Goal: Book appointment/travel/reservation

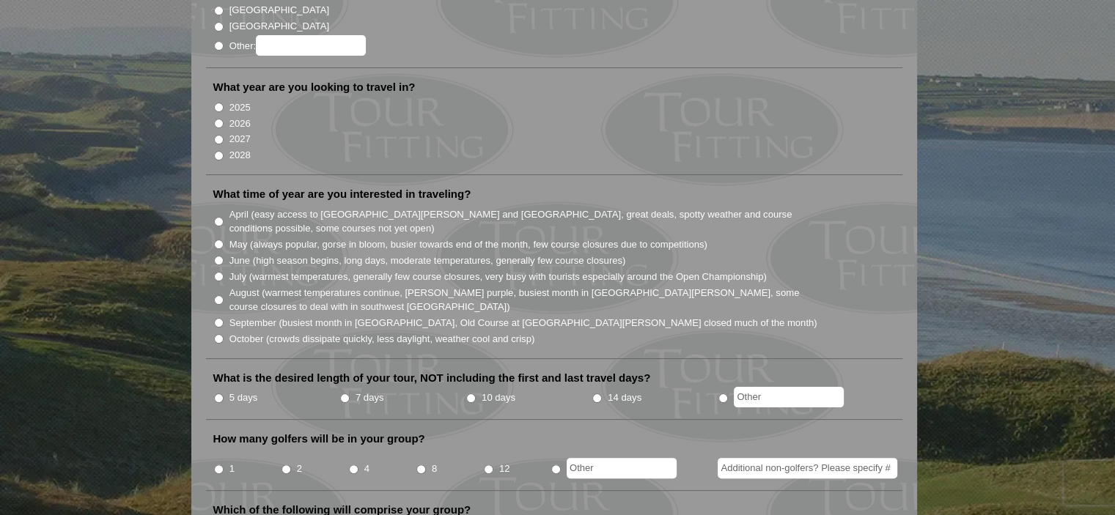
scroll to position [367, 0]
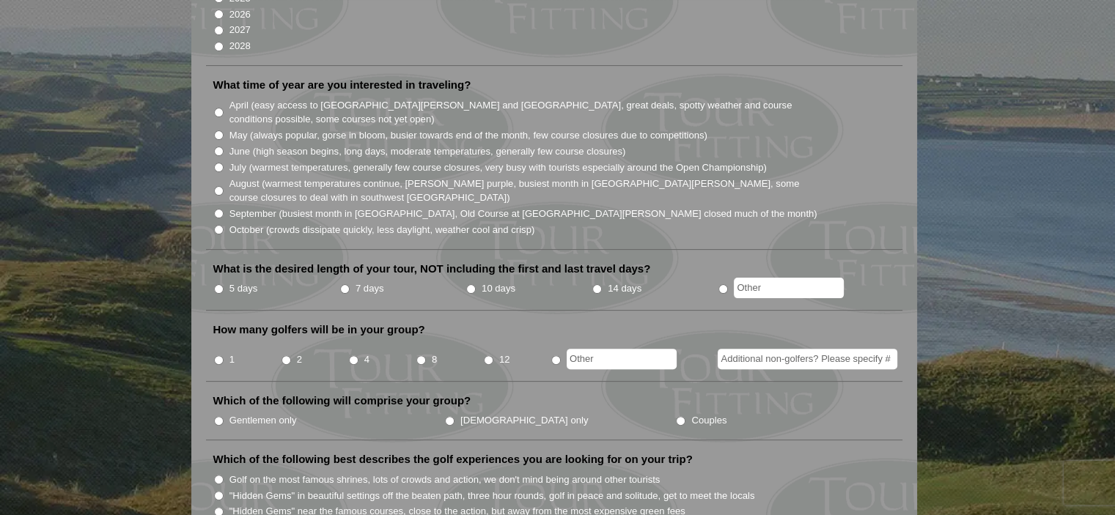
click at [345, 284] on input "7 days" at bounding box center [345, 289] width 10 height 10
radio input "true"
click at [353, 356] on input "4" at bounding box center [354, 361] width 10 height 10
radio input "true"
click at [216, 416] on input "Gentlemen only" at bounding box center [219, 421] width 10 height 10
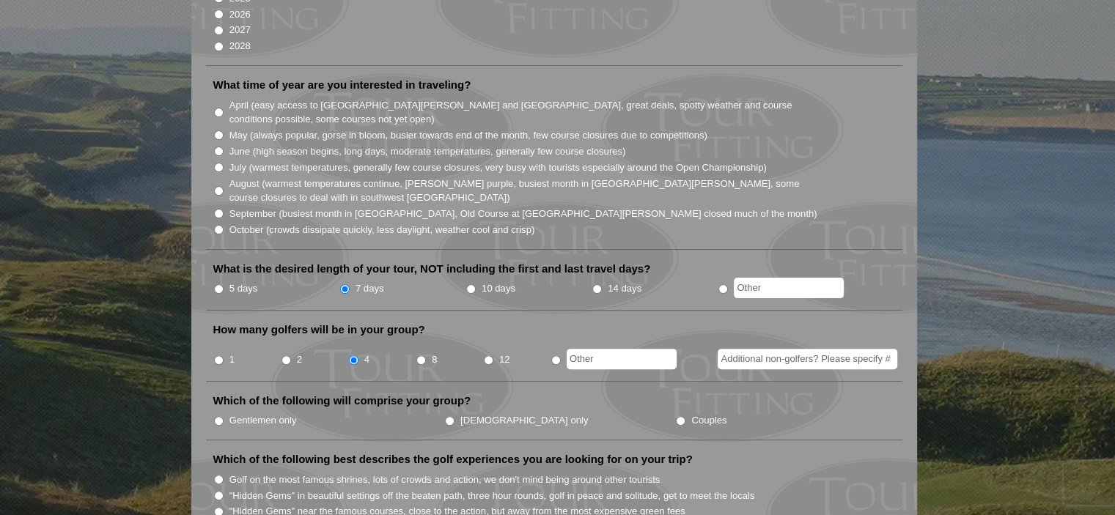
radio input "true"
click at [216, 131] on input "May (always popular, gorse in bloom, busier towards end of the month, few cours…" at bounding box center [219, 136] width 10 height 10
radio input "true"
click at [220, 147] on input "June (high season begins, long days, moderate temperatures, generally few cours…" at bounding box center [219, 152] width 10 height 10
radio input "true"
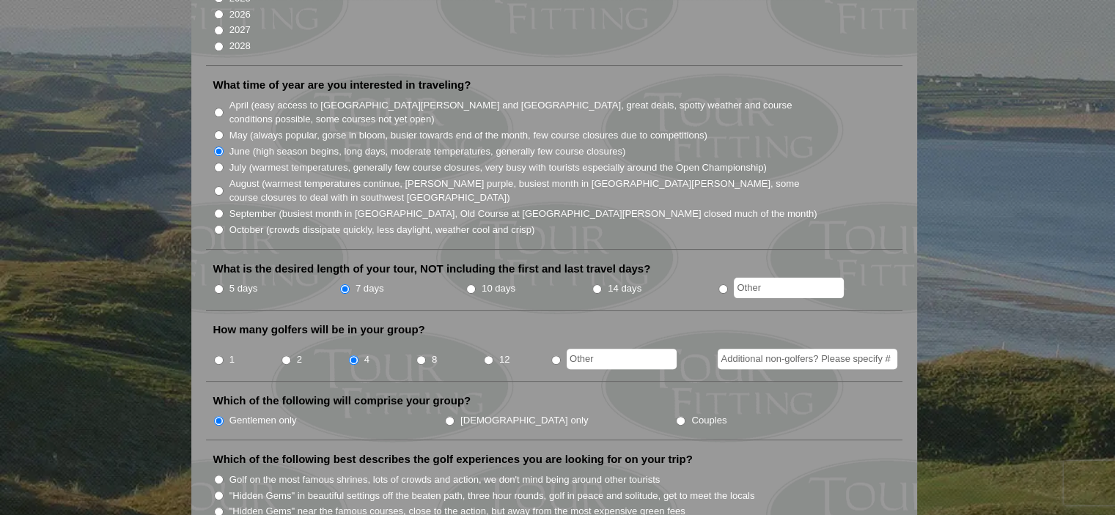
click at [220, 131] on input "May (always popular, gorse in bloom, busier towards end of the month, few cours…" at bounding box center [219, 136] width 10 height 10
radio input "true"
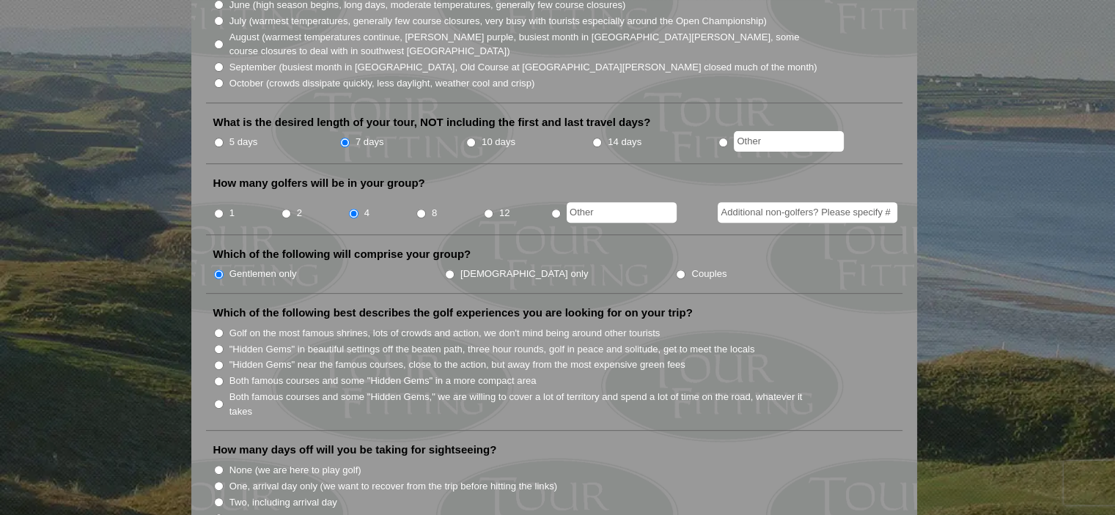
click at [214, 377] on input "Both famous courses and some "Hidden Gems" in a more compact area" at bounding box center [219, 382] width 10 height 10
radio input "true"
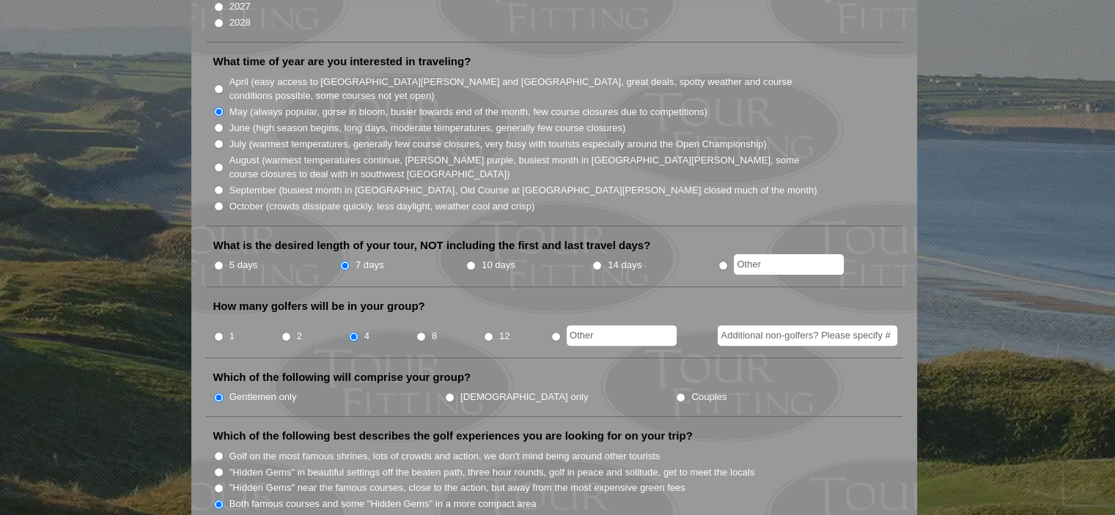
scroll to position [0, 0]
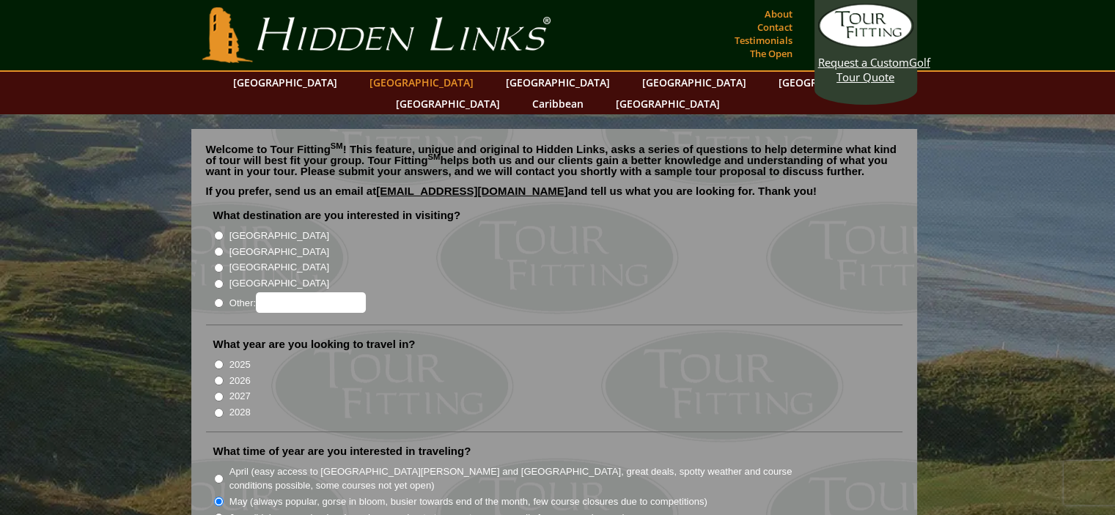
click at [410, 77] on link "[GEOGRAPHIC_DATA]" at bounding box center [421, 82] width 119 height 21
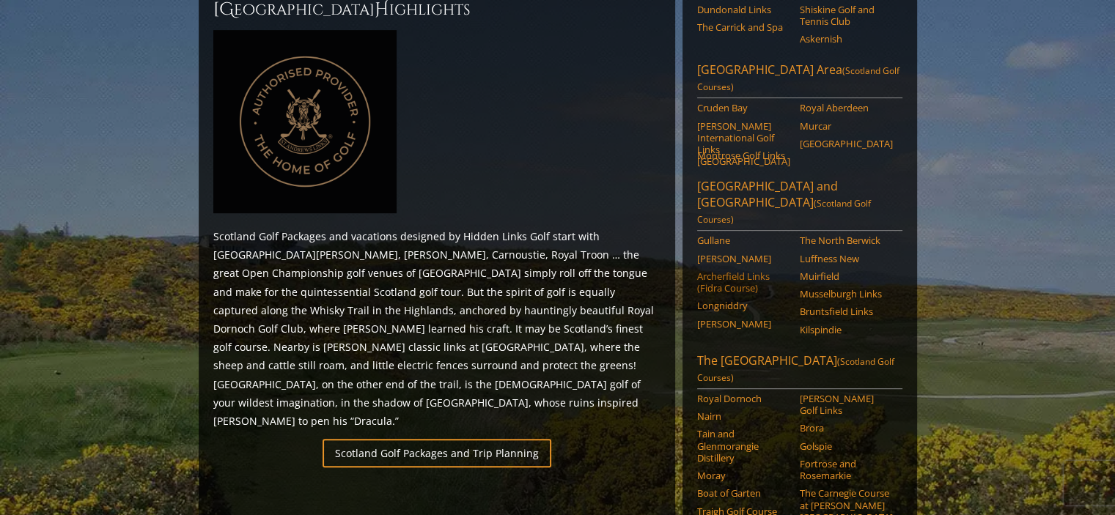
scroll to position [688, 0]
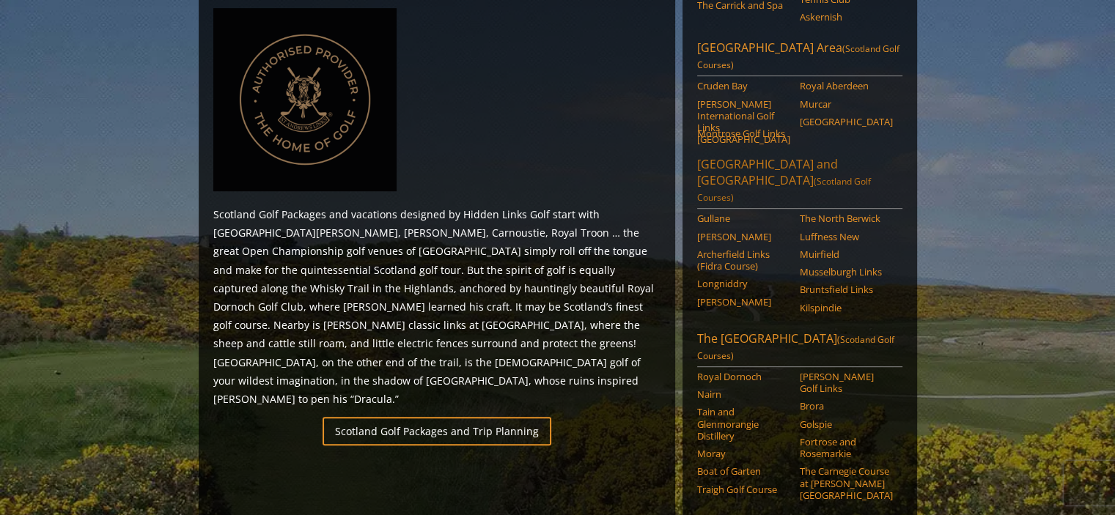
click at [760, 156] on link "[GEOGRAPHIC_DATA] and [GEOGRAPHIC_DATA] ([GEOGRAPHIC_DATA] Golf Courses)" at bounding box center [799, 182] width 205 height 53
